Goal: Task Accomplishment & Management: Use online tool/utility

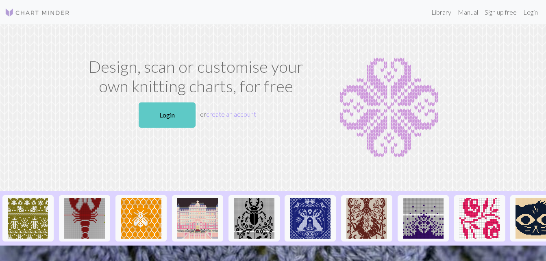
click at [160, 113] on link "Login" at bounding box center [167, 114] width 57 height 25
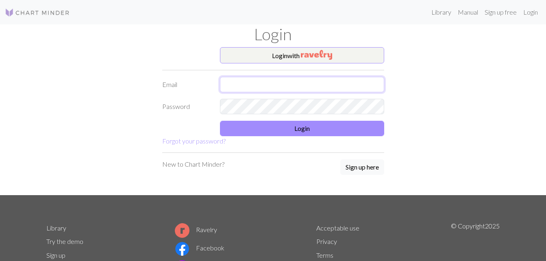
type input "[EMAIL_ADDRESS][DOMAIN_NAME]"
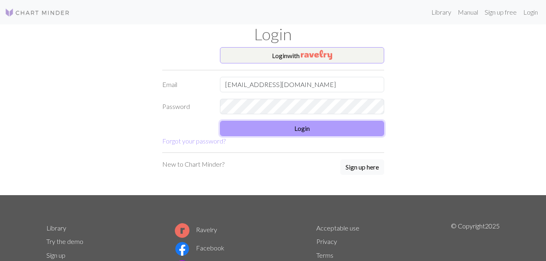
click at [284, 127] on button "Login" at bounding box center [302, 128] width 164 height 15
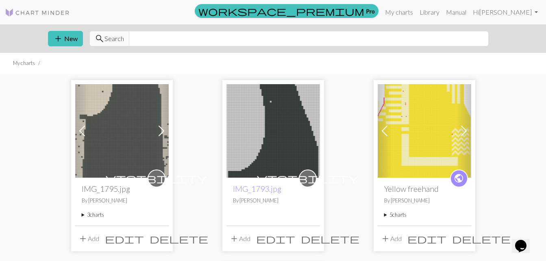
click at [97, 212] on summary "3 charts" at bounding box center [122, 215] width 80 height 8
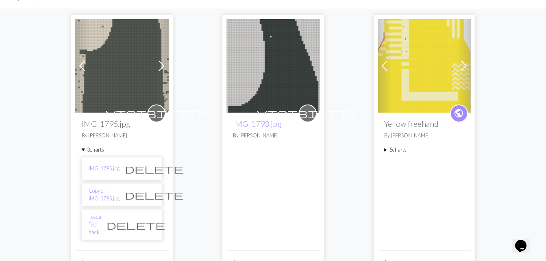
scroll to position [65, 0]
click at [102, 165] on link "IMG_1795.jpg" at bounding box center [104, 168] width 31 height 8
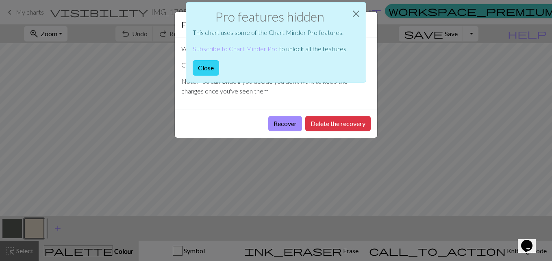
click at [204, 66] on button "Close" at bounding box center [206, 67] width 26 height 15
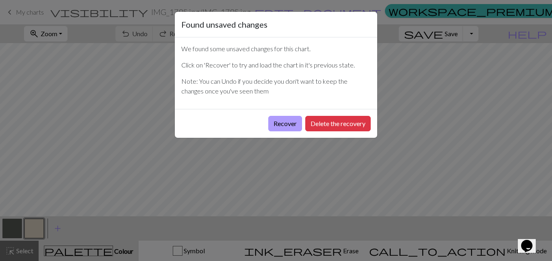
click at [278, 123] on button "Recover" at bounding box center [285, 123] width 34 height 15
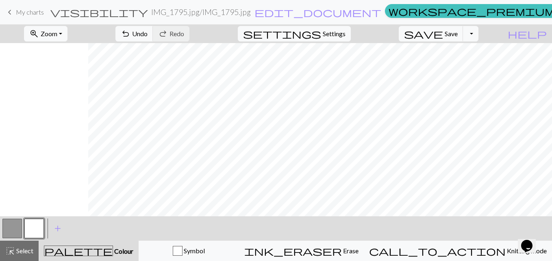
scroll to position [0, 88]
click at [56, 227] on span "add" at bounding box center [58, 228] width 10 height 11
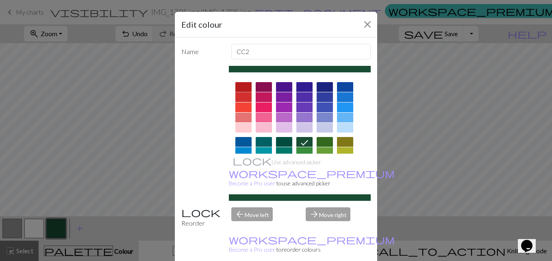
click at [237, 86] on div at bounding box center [243, 87] width 16 height 10
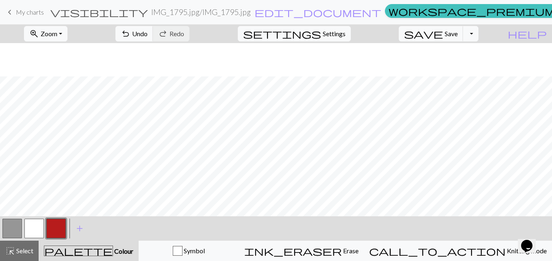
scroll to position [80, 88]
